Goal: Information Seeking & Learning: Learn about a topic

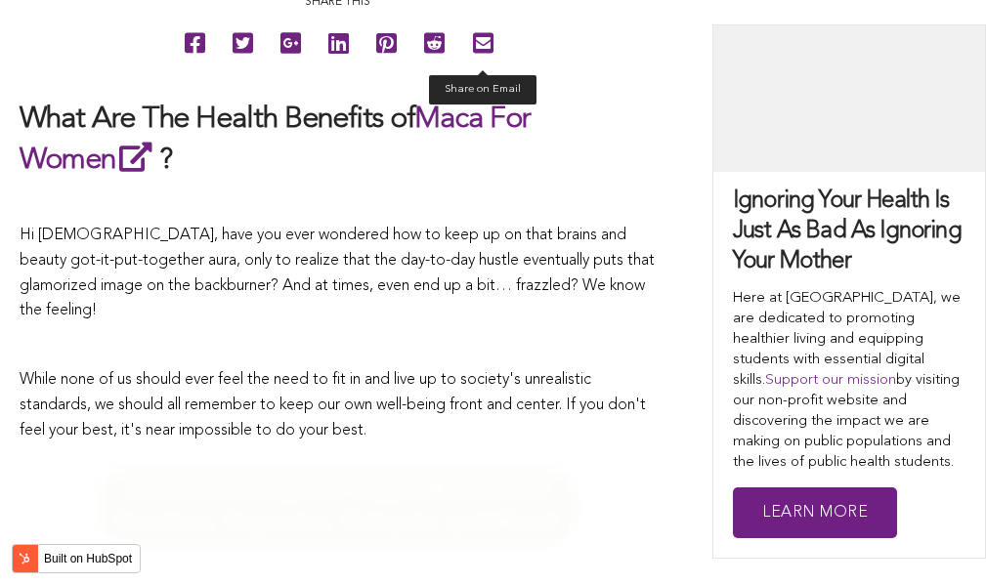
scroll to position [8082, 0]
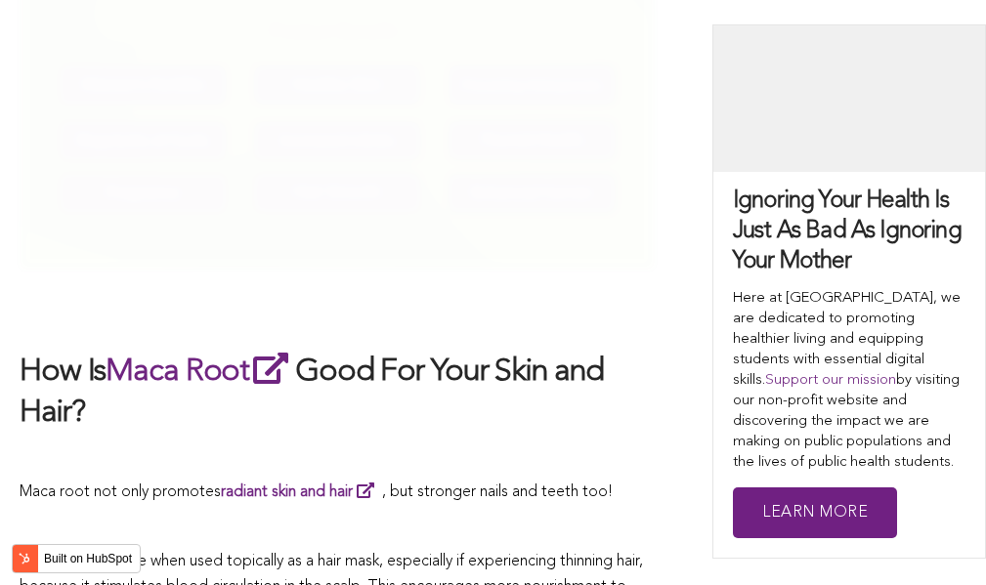
click at [610, 349] on h2 "How Is Maca Root Good For Your Skin and Hair?" at bounding box center [337, 391] width 635 height 85
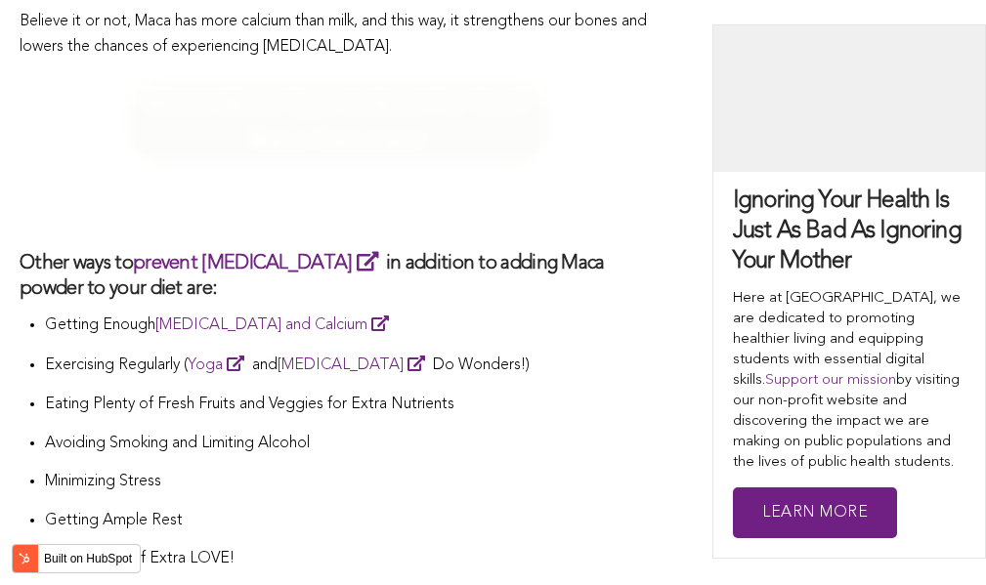
click at [485, 352] on p "Exercising Regularly ( Yoga and [MEDICAL_DATA] Do Wonders!)" at bounding box center [350, 365] width 610 height 27
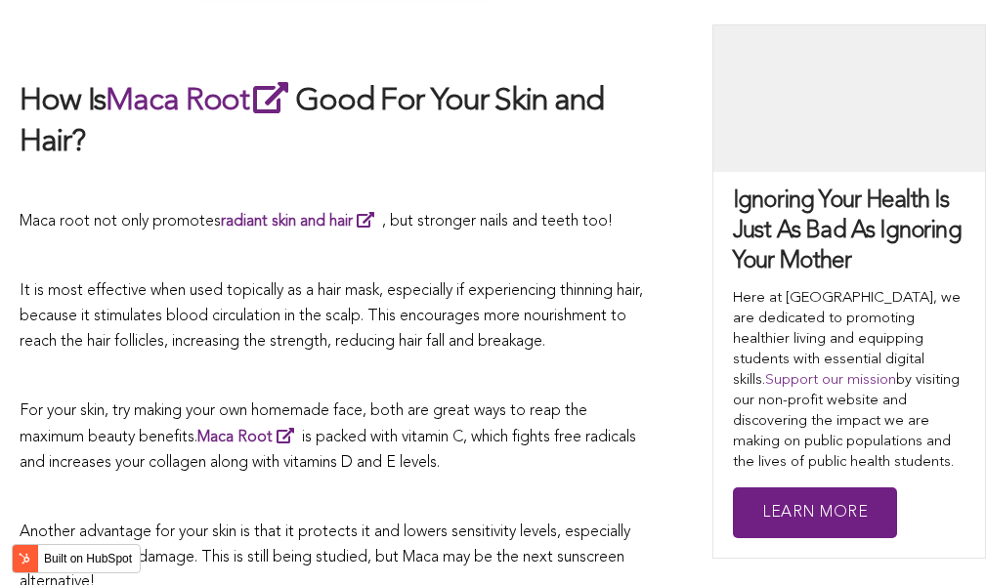
scroll to position [8451, 0]
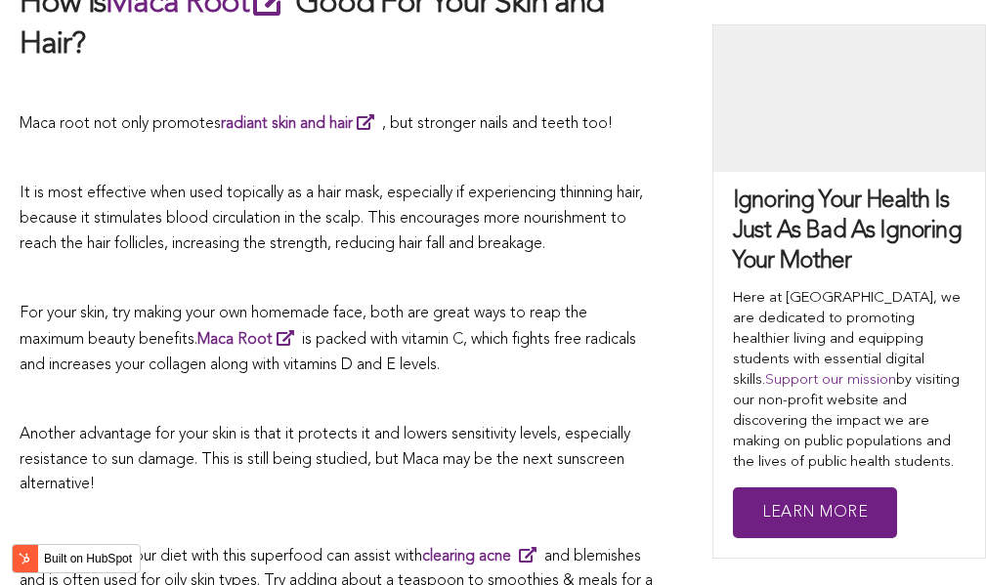
click at [562, 110] on p "Maca root not only promotes radiant skin and hair , but stronger nails and teet…" at bounding box center [337, 123] width 635 height 27
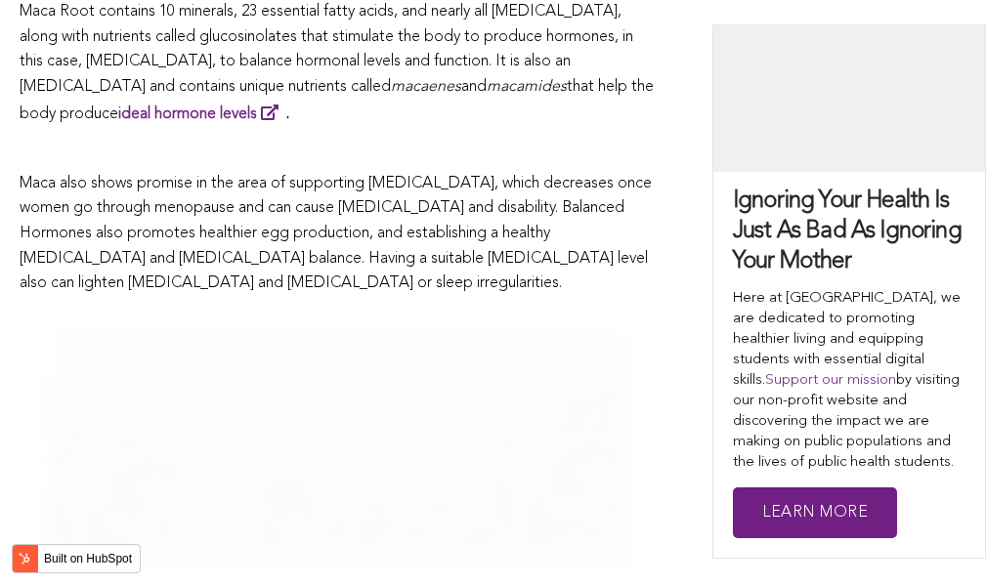
scroll to position [5088, 0]
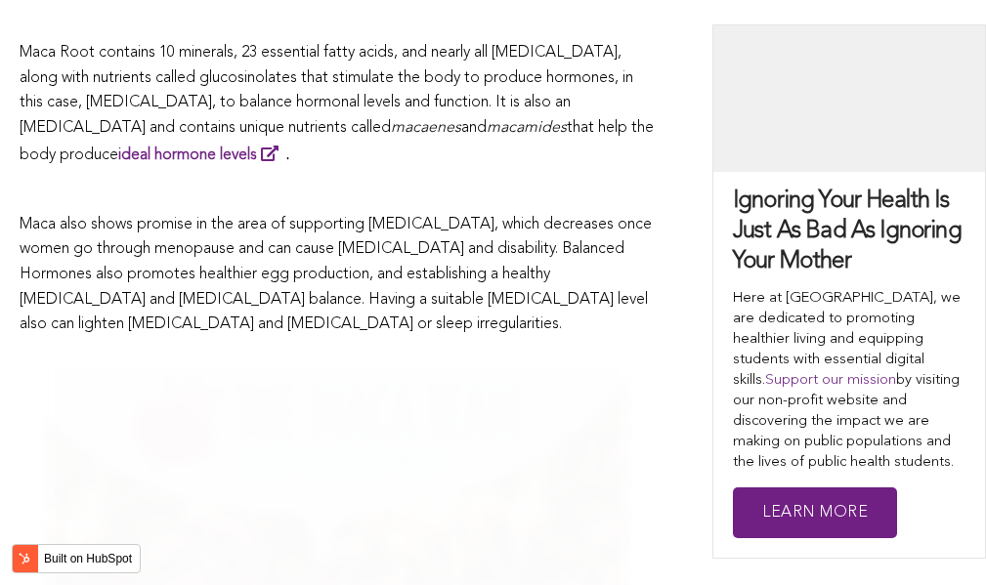
scroll to position [5967, 0]
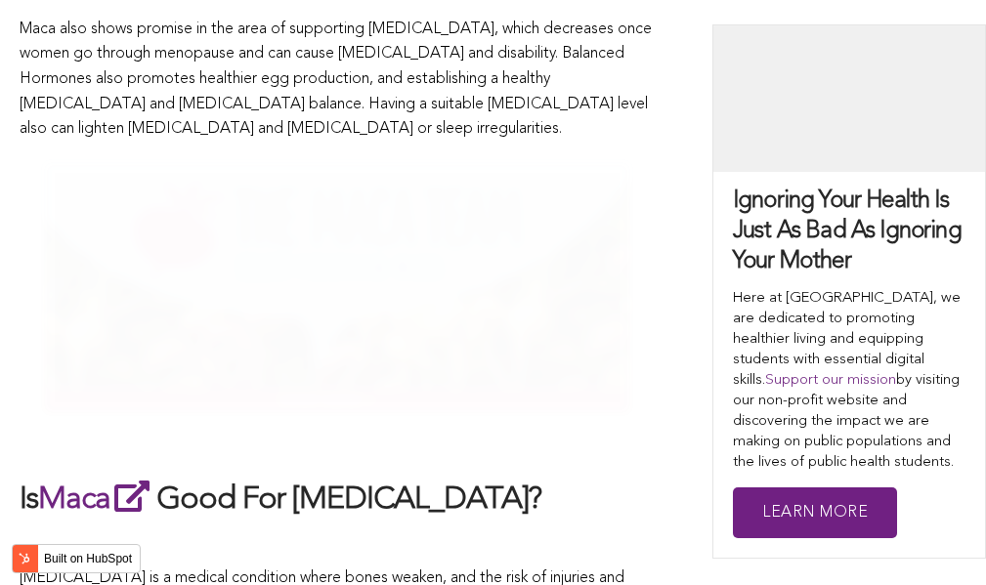
click at [470, 21] on span "Maca also shows promise in the area of supporting [MEDICAL_DATA], which decreas…" at bounding box center [336, 78] width 632 height 115
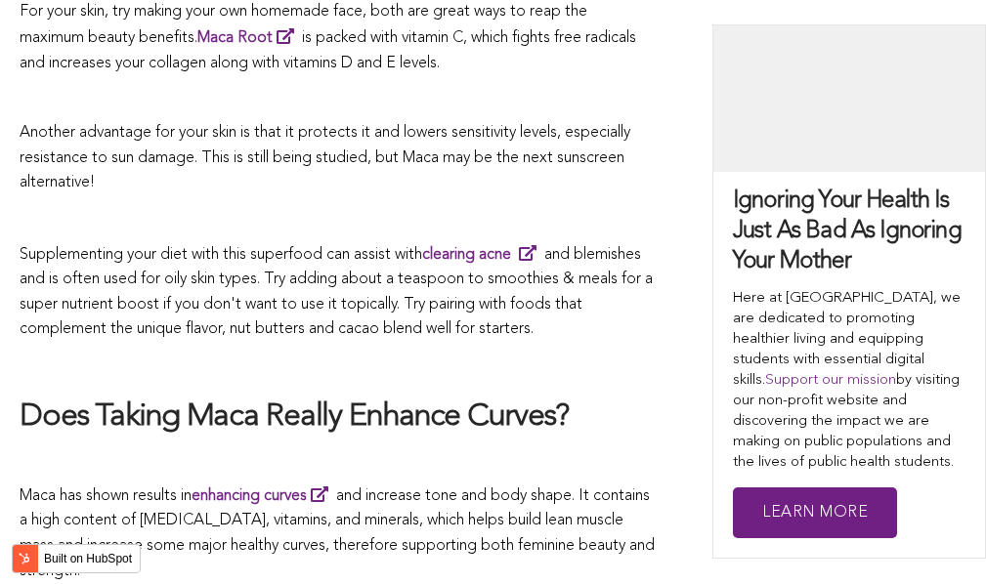
scroll to position [5208, 0]
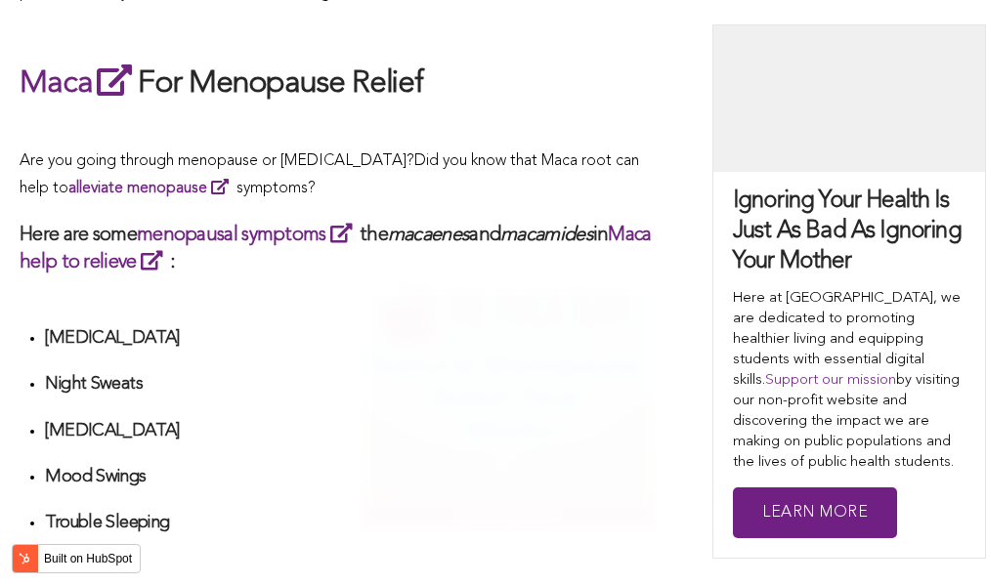
click at [503, 292] on img at bounding box center [508, 407] width 293 height 244
